Goal: Task Accomplishment & Management: Use online tool/utility

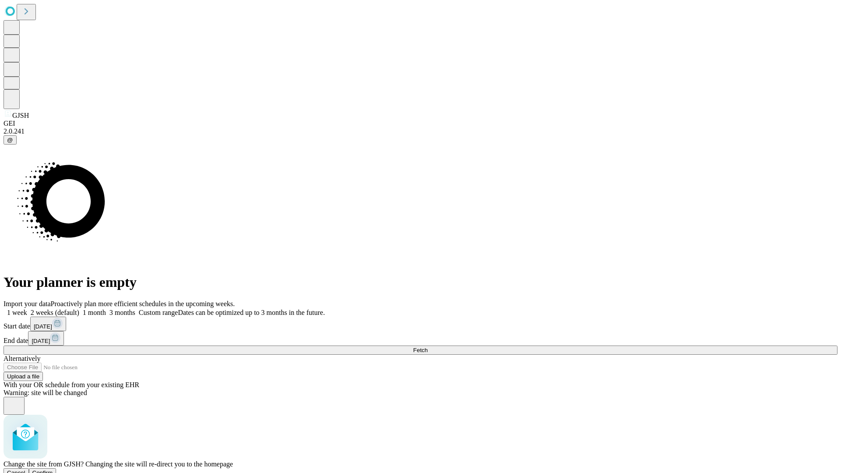
click at [53, 469] on span "Confirm" at bounding box center [42, 472] width 21 height 7
click at [106, 309] on label "1 month" at bounding box center [92, 312] width 27 height 7
click at [427, 347] on span "Fetch" at bounding box center [420, 350] width 14 height 7
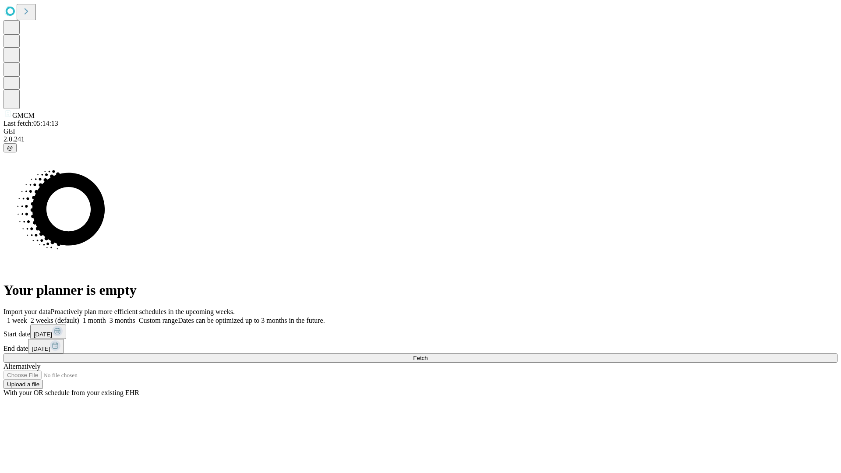
click at [106, 317] on label "1 month" at bounding box center [92, 320] width 27 height 7
click at [427, 355] on span "Fetch" at bounding box center [420, 358] width 14 height 7
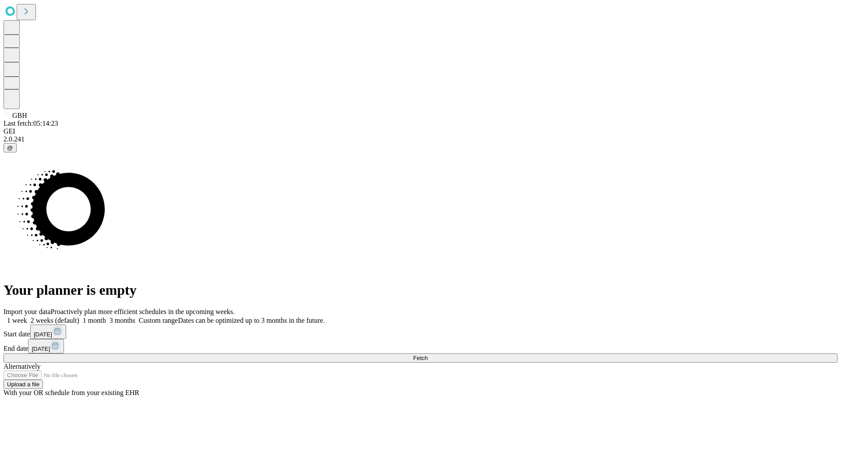
click at [106, 317] on label "1 month" at bounding box center [92, 320] width 27 height 7
click at [427, 355] on span "Fetch" at bounding box center [420, 358] width 14 height 7
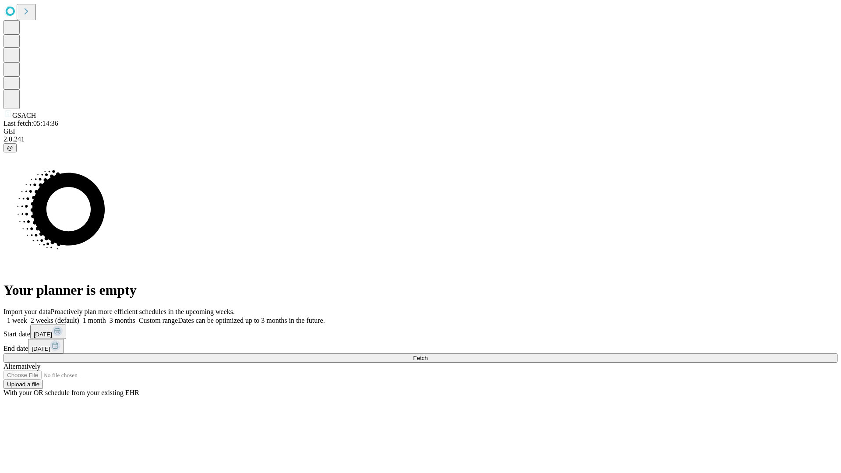
click at [106, 317] on label "1 month" at bounding box center [92, 320] width 27 height 7
click at [427, 355] on span "Fetch" at bounding box center [420, 358] width 14 height 7
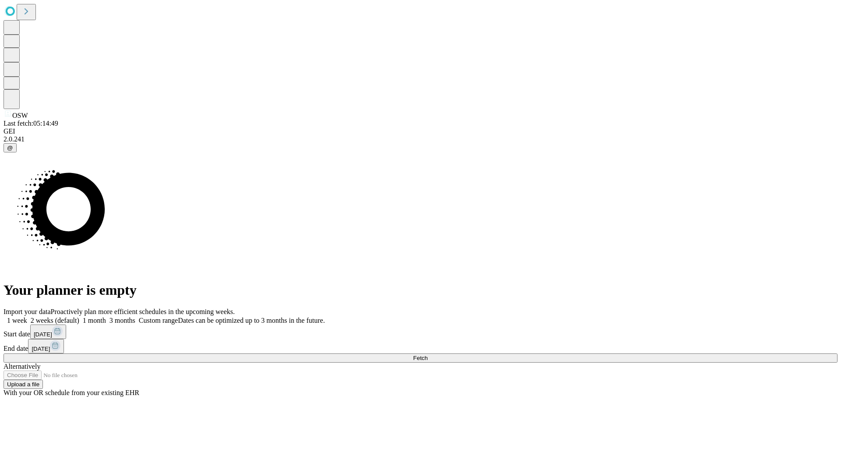
click at [106, 317] on label "1 month" at bounding box center [92, 320] width 27 height 7
click at [427, 355] on span "Fetch" at bounding box center [420, 358] width 14 height 7
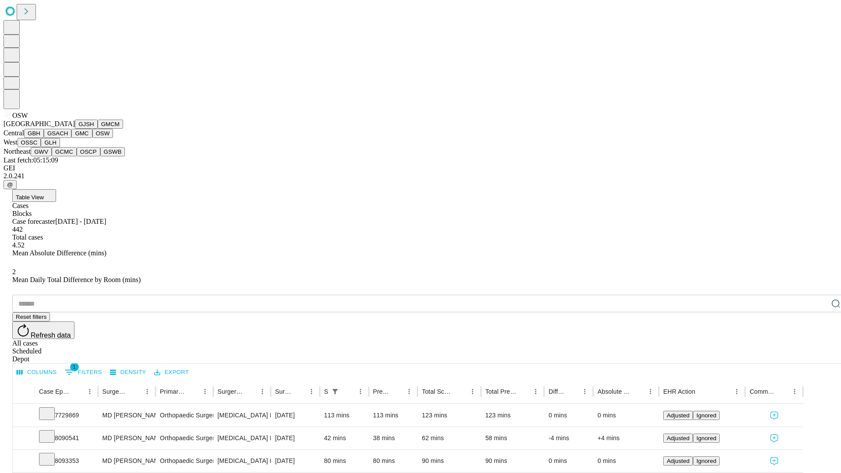
click at [41, 147] on button "OSSC" at bounding box center [30, 142] width 24 height 9
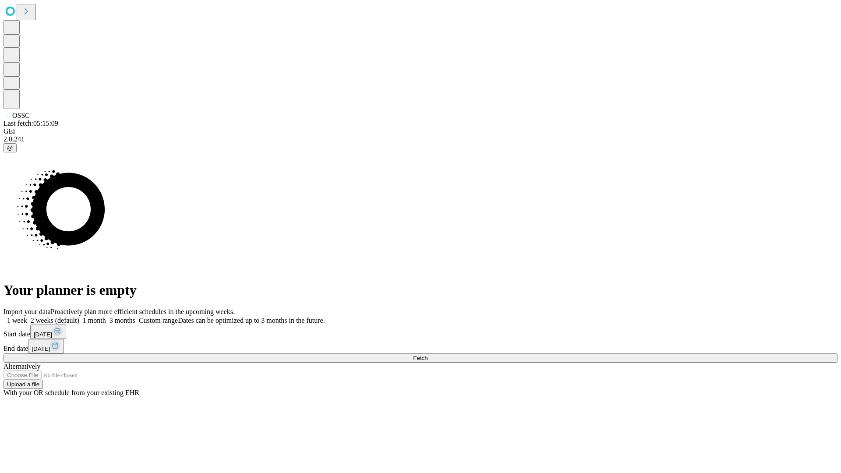
click at [106, 317] on label "1 month" at bounding box center [92, 320] width 27 height 7
click at [427, 355] on span "Fetch" at bounding box center [420, 358] width 14 height 7
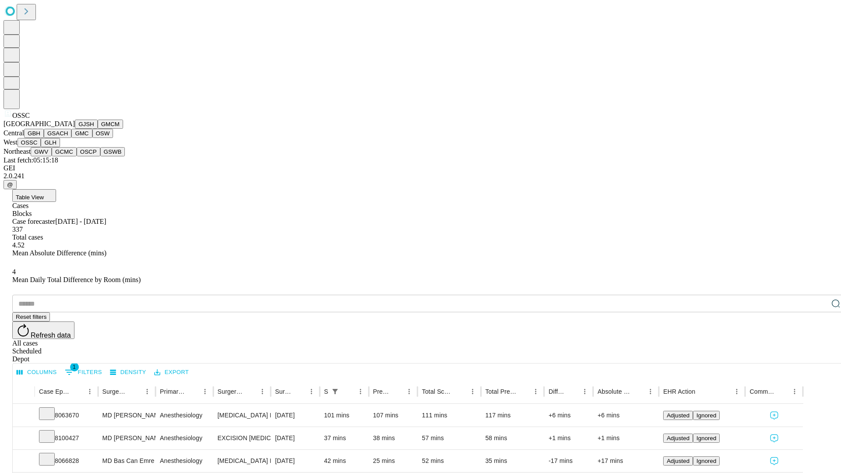
click at [60, 147] on button "GLH" at bounding box center [50, 142] width 19 height 9
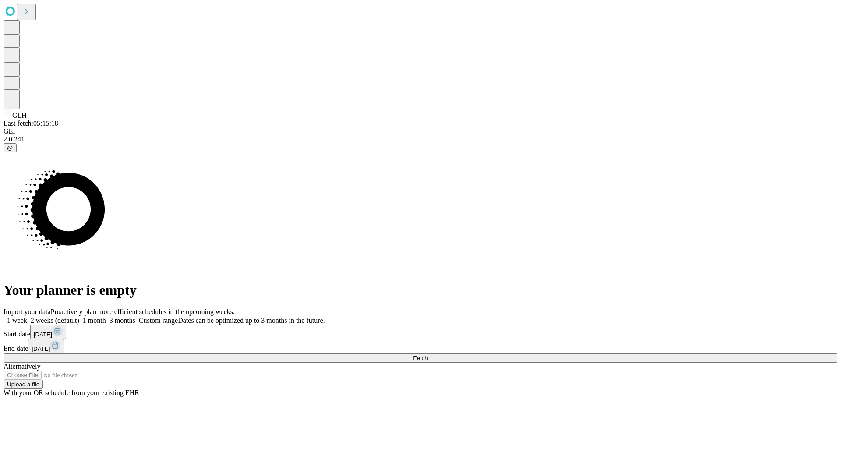
click at [106, 317] on label "1 month" at bounding box center [92, 320] width 27 height 7
click at [427, 355] on span "Fetch" at bounding box center [420, 358] width 14 height 7
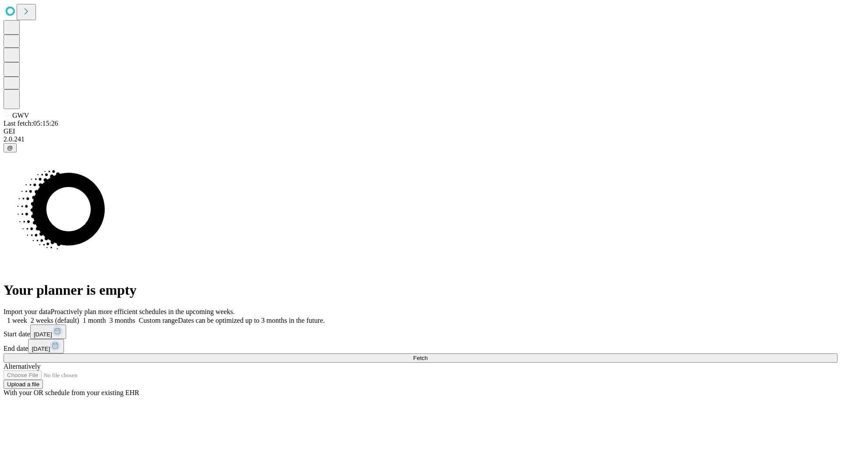
click at [106, 317] on label "1 month" at bounding box center [92, 320] width 27 height 7
click at [427, 355] on span "Fetch" at bounding box center [420, 358] width 14 height 7
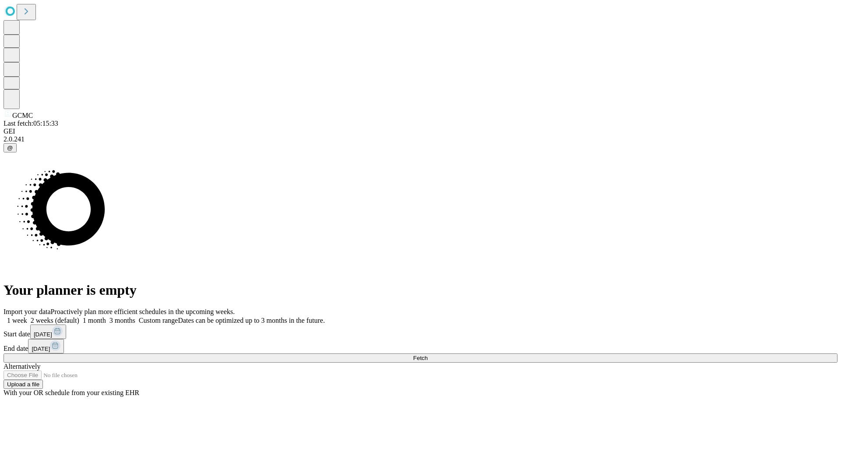
click at [106, 317] on label "1 month" at bounding box center [92, 320] width 27 height 7
click at [427, 355] on span "Fetch" at bounding box center [420, 358] width 14 height 7
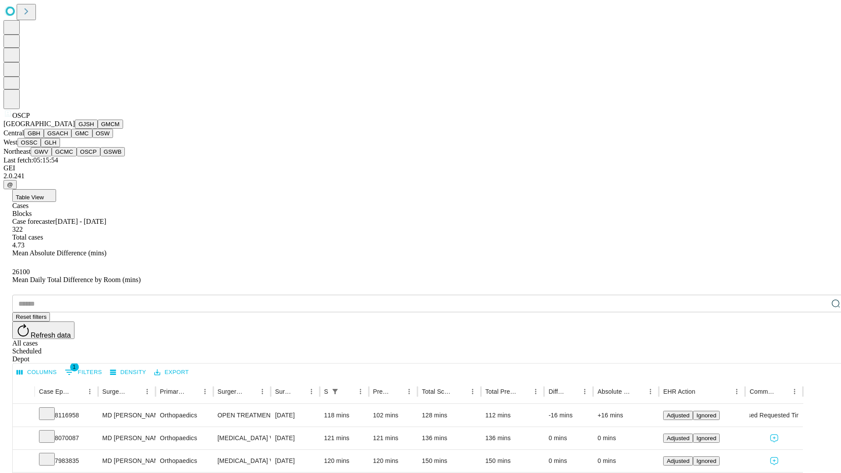
click at [100, 156] on button "GSWB" at bounding box center [112, 151] width 25 height 9
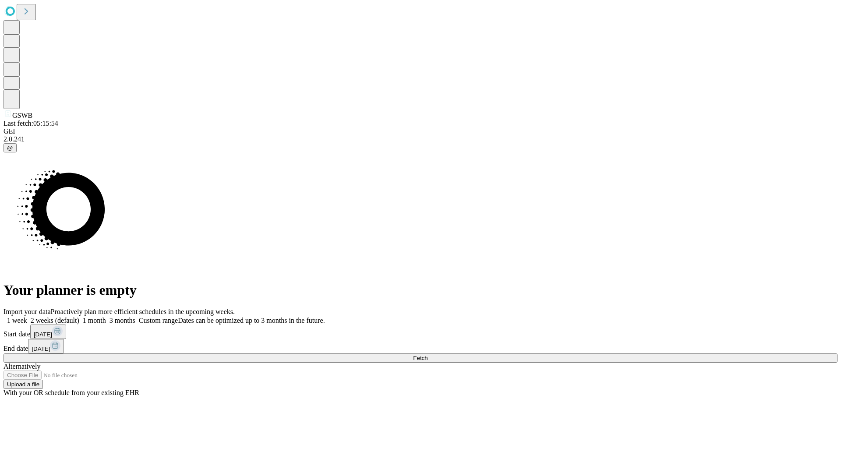
click at [106, 317] on label "1 month" at bounding box center [92, 320] width 27 height 7
click at [427, 355] on span "Fetch" at bounding box center [420, 358] width 14 height 7
